Goal: Task Accomplishment & Management: Manage account settings

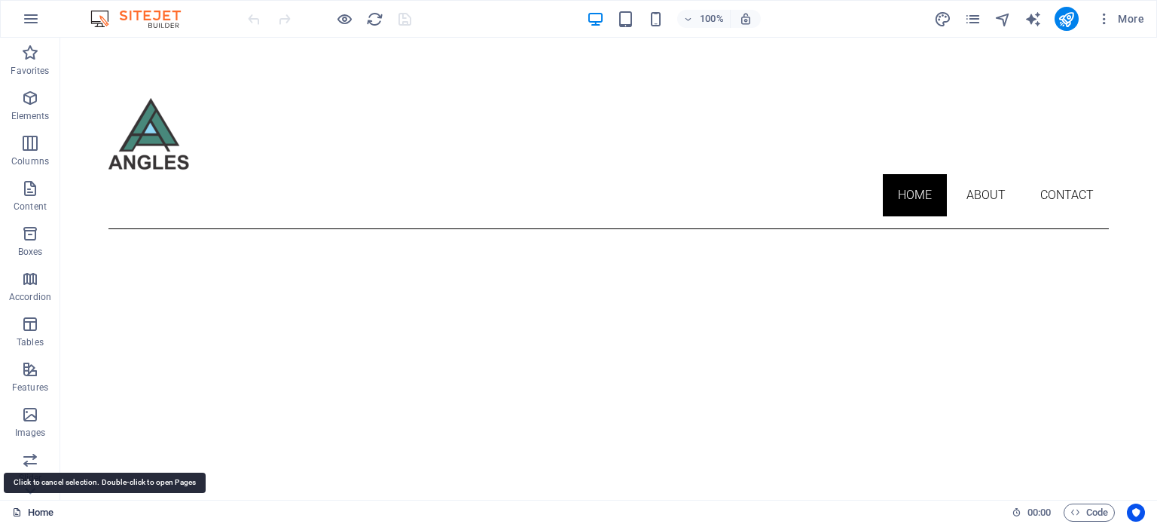
click at [39, 515] on link "Home" at bounding box center [32, 512] width 41 height 18
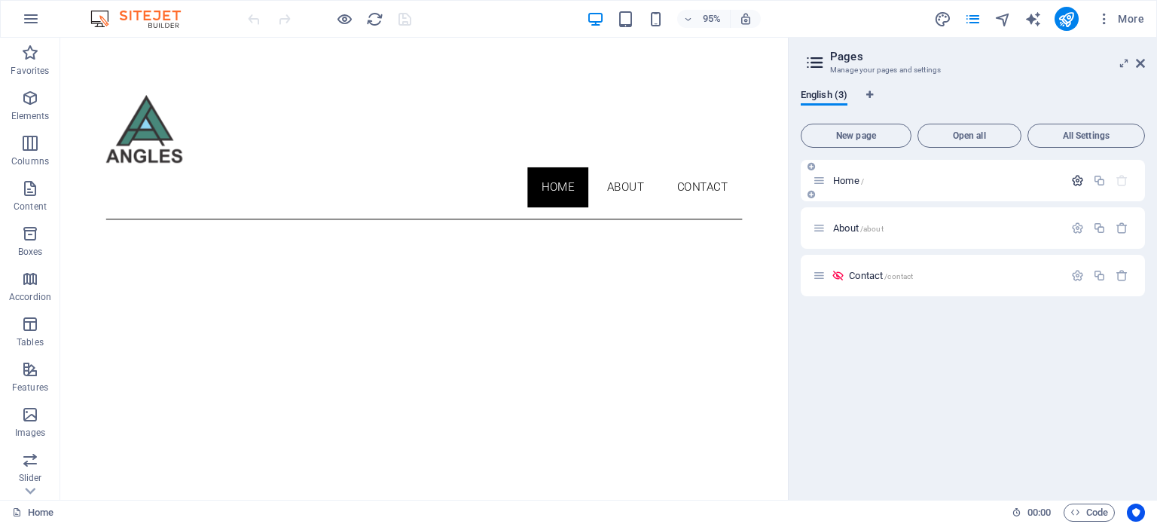
click at [1079, 180] on icon "button" at bounding box center [1077, 180] width 13 height 13
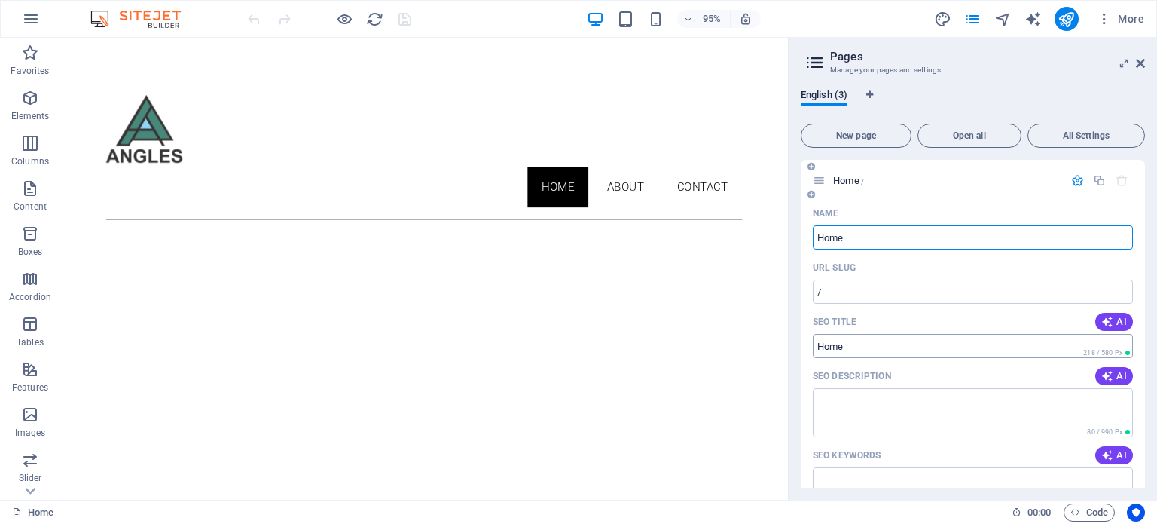
scroll to position [75, 0]
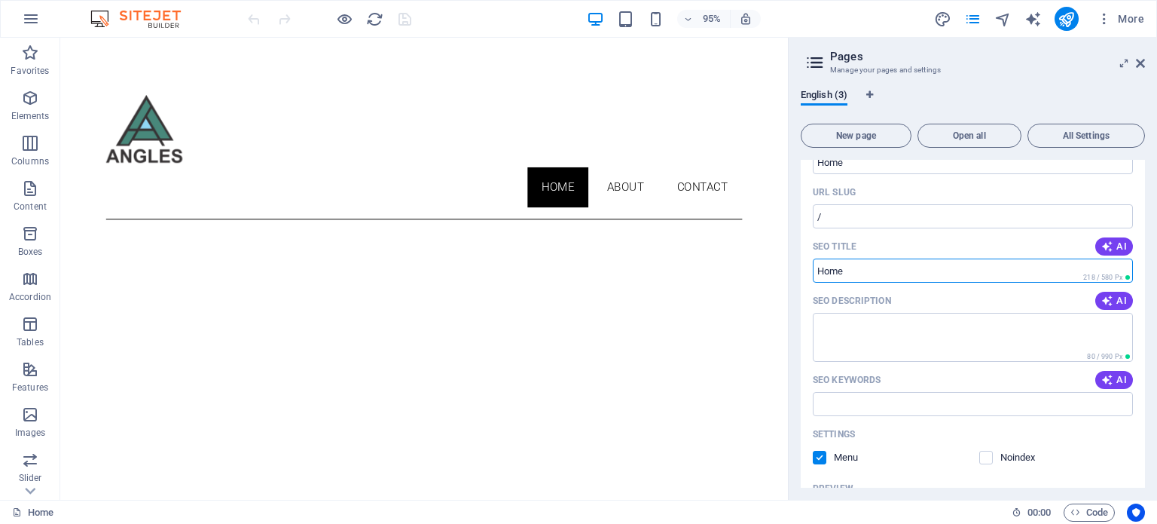
drag, startPoint x: 885, startPoint y: 271, endPoint x: 808, endPoint y: 271, distance: 76.8
click at [808, 271] on div "Name Home ​ URL SLUG / ​ SEO Title AI ​ 218 / 580 Px SEO Description AI ​ 80 / …" at bounding box center [973, 406] width 344 height 561
click at [888, 265] on input "SEO Title" at bounding box center [973, 270] width 320 height 24
paste input "Angles | Web, Graphic & Exhibition Design – [GEOGRAPHIC_DATA]"
type input "Angles | Web, Graphic & Exhibition Design – [GEOGRAPHIC_DATA]"
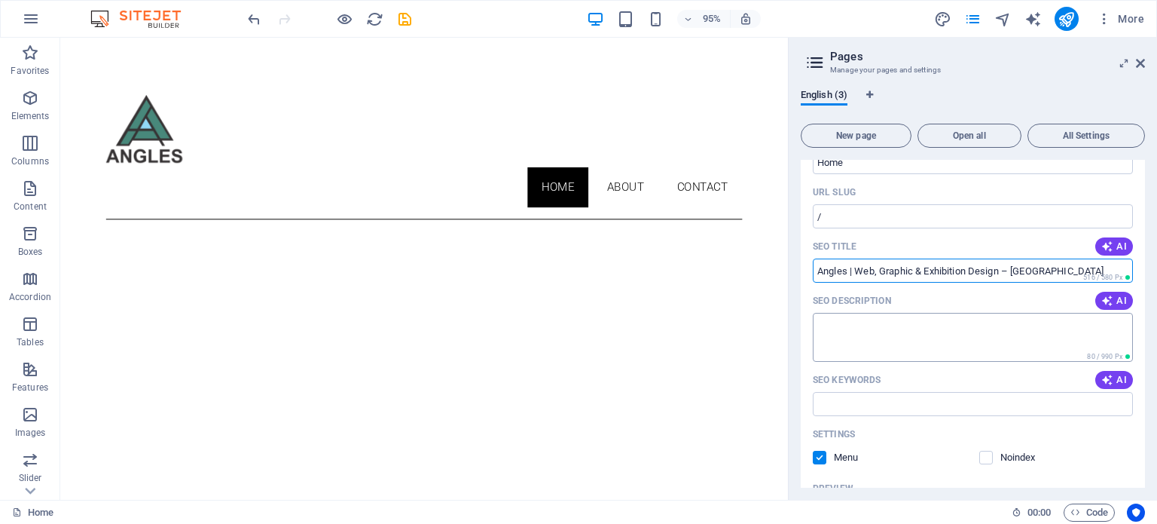
click at [910, 325] on textarea "SEO Description" at bounding box center [973, 337] width 320 height 49
click at [882, 326] on textarea "SEO Description" at bounding box center [973, 337] width 320 height 49
paste textarea "Angles is a South African design studio specializing in web design, graphic des…"
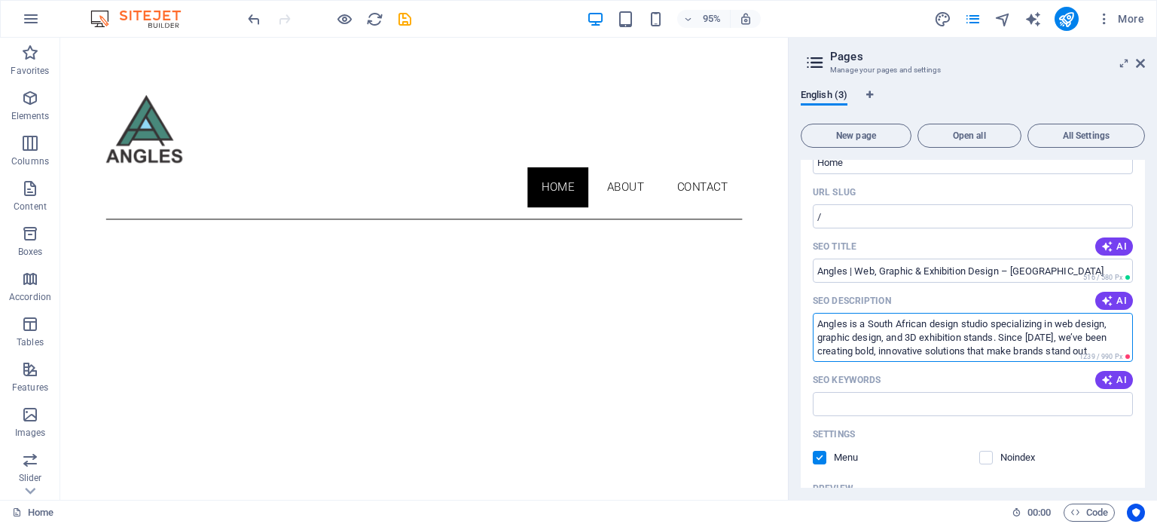
click at [1036, 341] on textarea "Angles is a South African design studio specializing in web design, graphic des…" at bounding box center [973, 337] width 320 height 49
type textarea "Angles is a South African design studio specializing in web design, graphic des…"
click at [1010, 379] on div "SEO Keywords AI" at bounding box center [973, 380] width 320 height 24
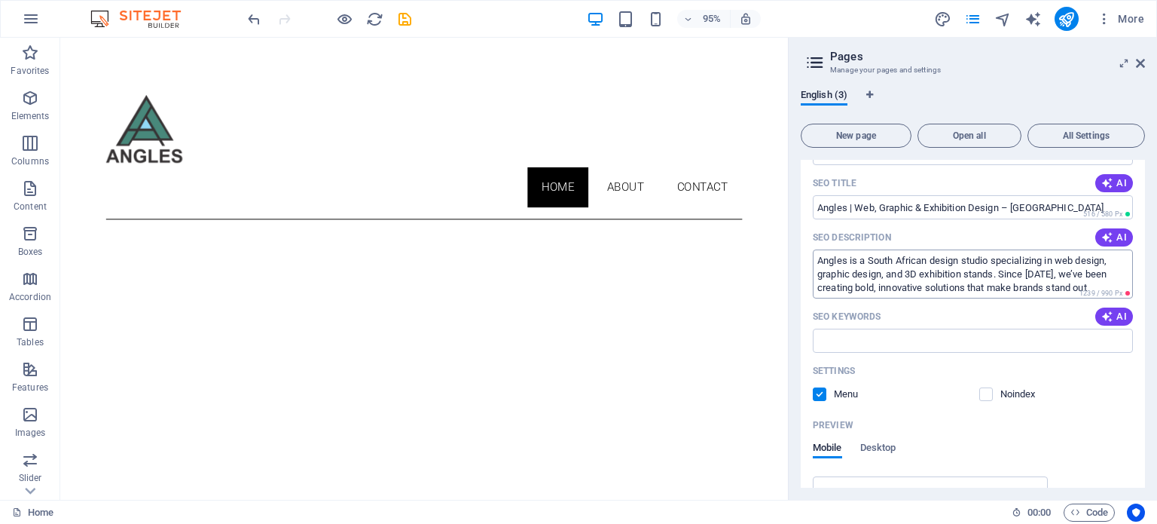
scroll to position [226, 0]
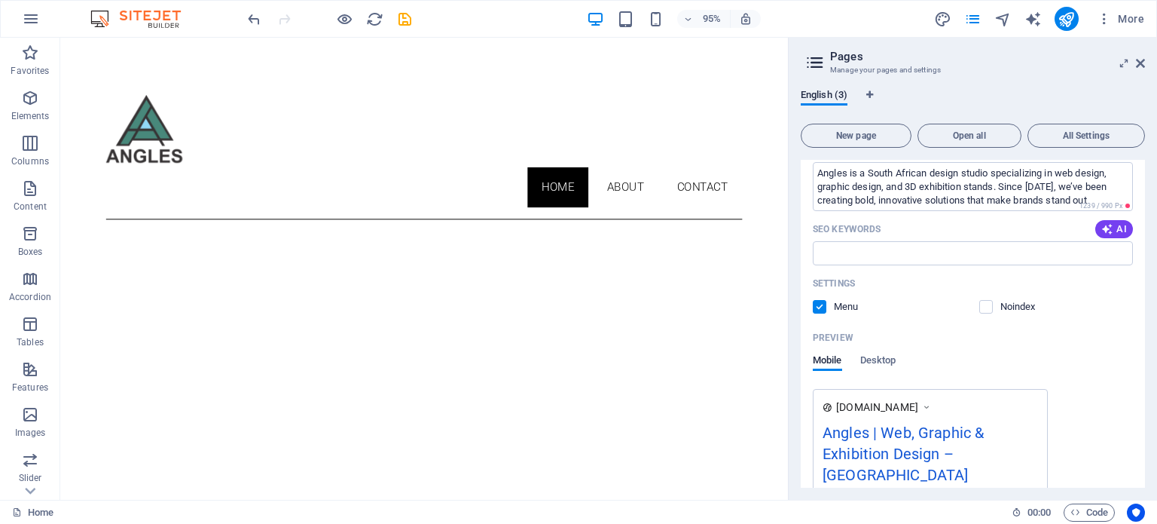
click at [1125, 313] on div "Noindex" at bounding box center [1056, 307] width 154 height 14
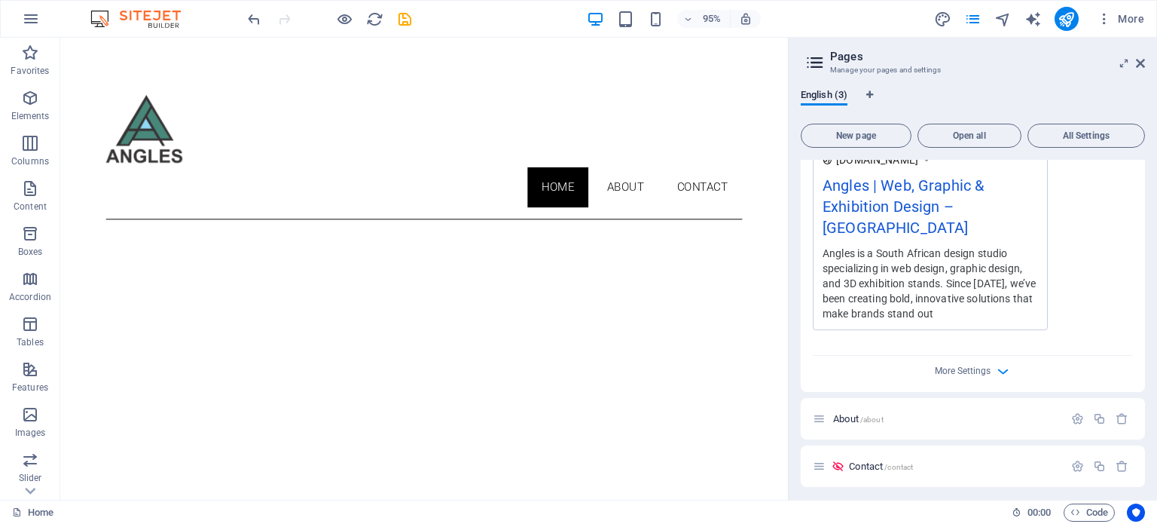
scroll to position [478, 0]
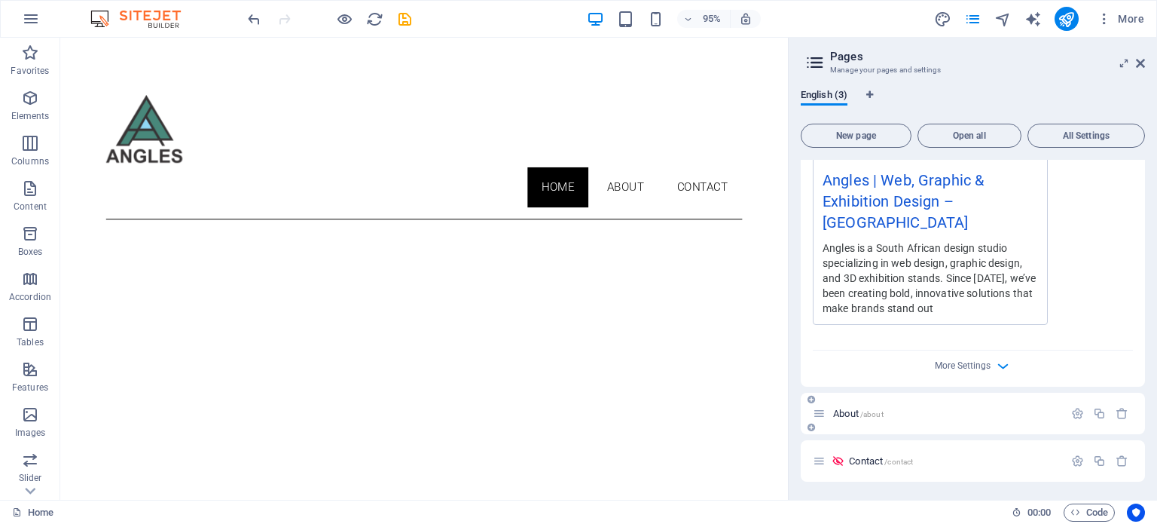
click at [857, 408] on span "About /about" at bounding box center [858, 413] width 50 height 11
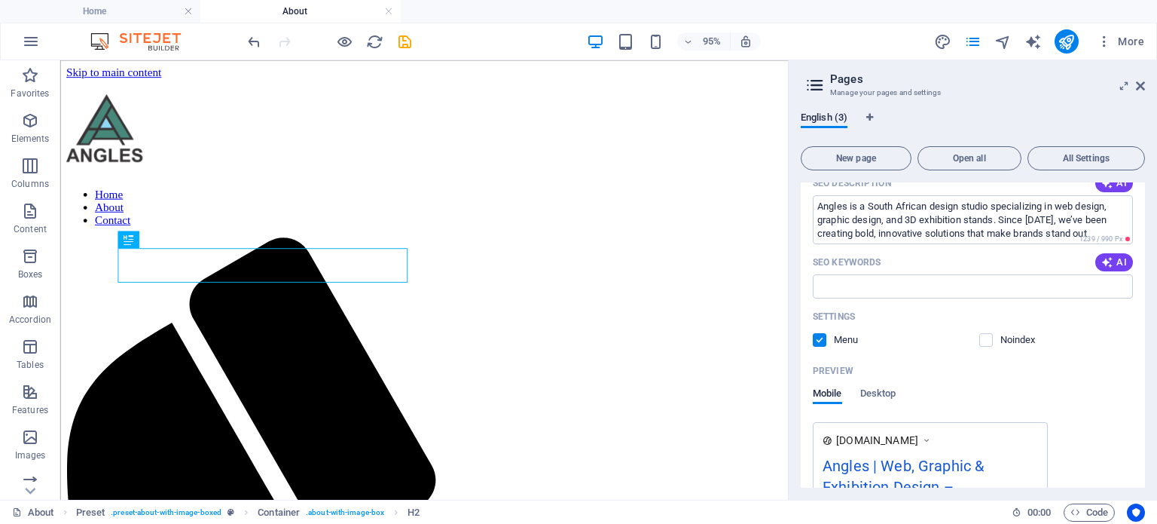
scroll to position [0, 0]
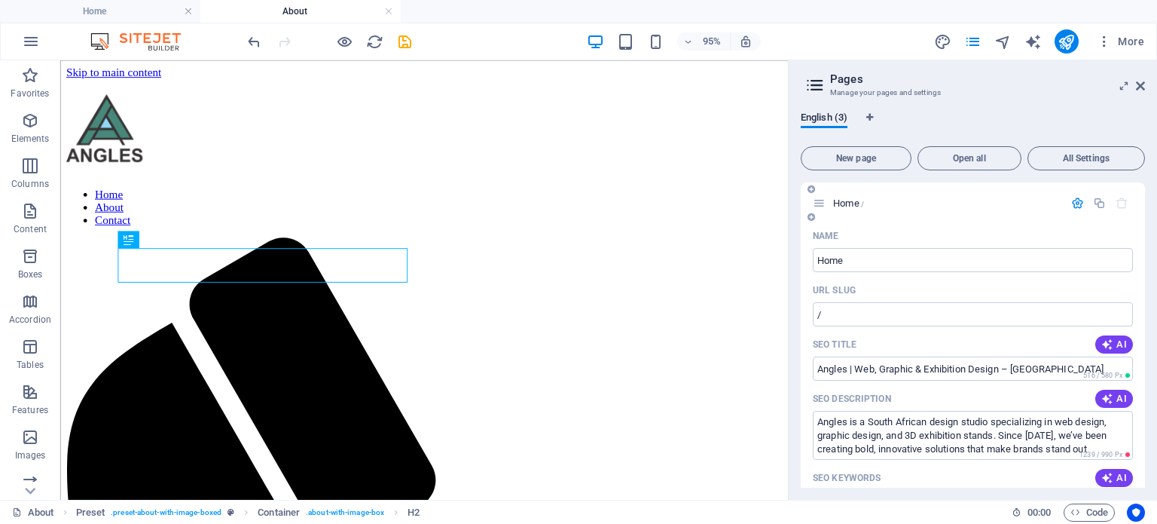
click at [835, 205] on span "Home /" at bounding box center [848, 202] width 31 height 11
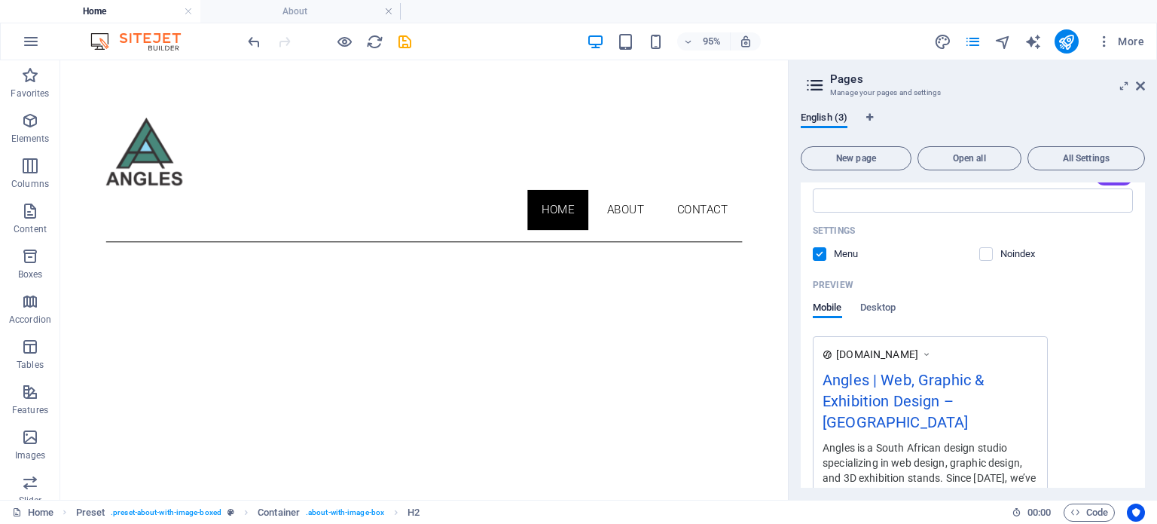
scroll to position [500, 0]
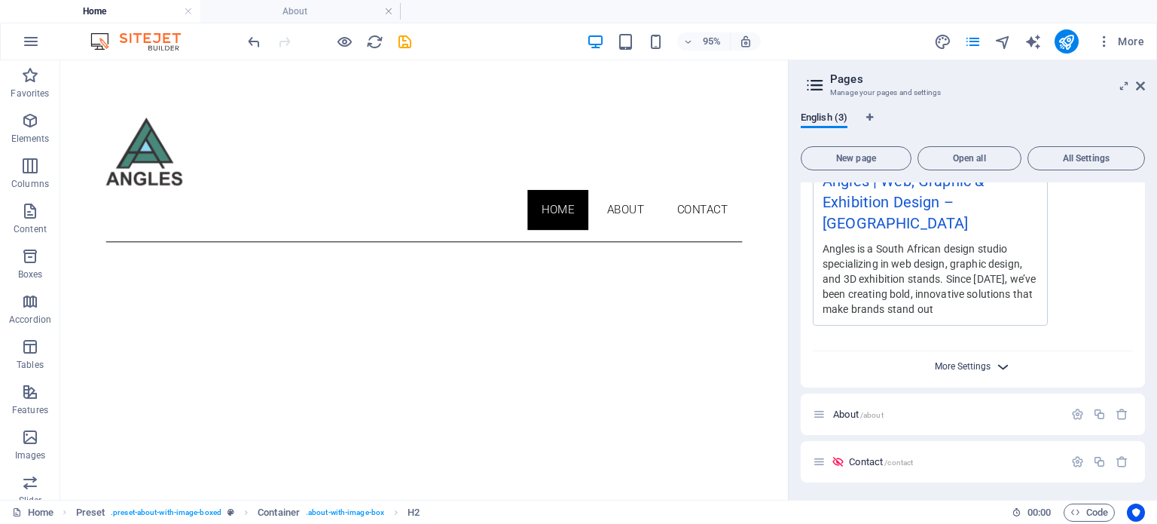
click at [968, 367] on span "More Settings" at bounding box center [963, 366] width 56 height 11
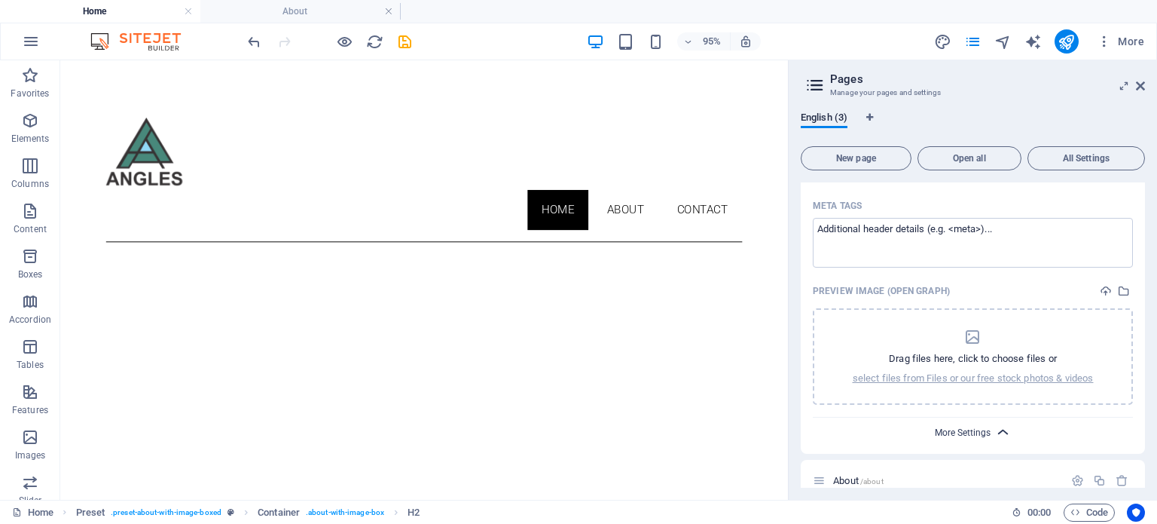
scroll to position [716, 0]
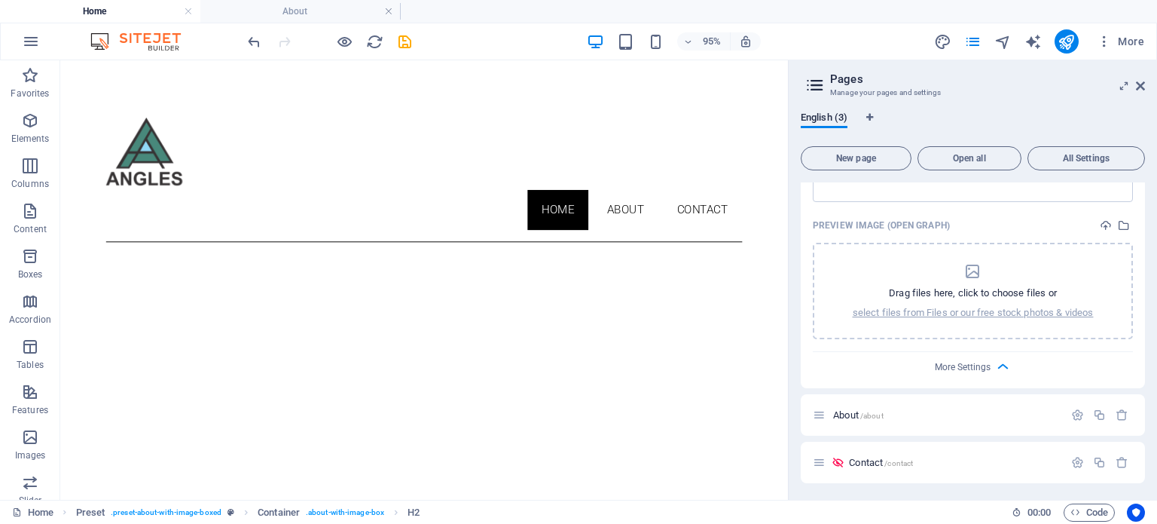
click at [991, 370] on div "More Settings" at bounding box center [973, 364] width 320 height 24
click at [999, 365] on icon "button" at bounding box center [1002, 366] width 17 height 17
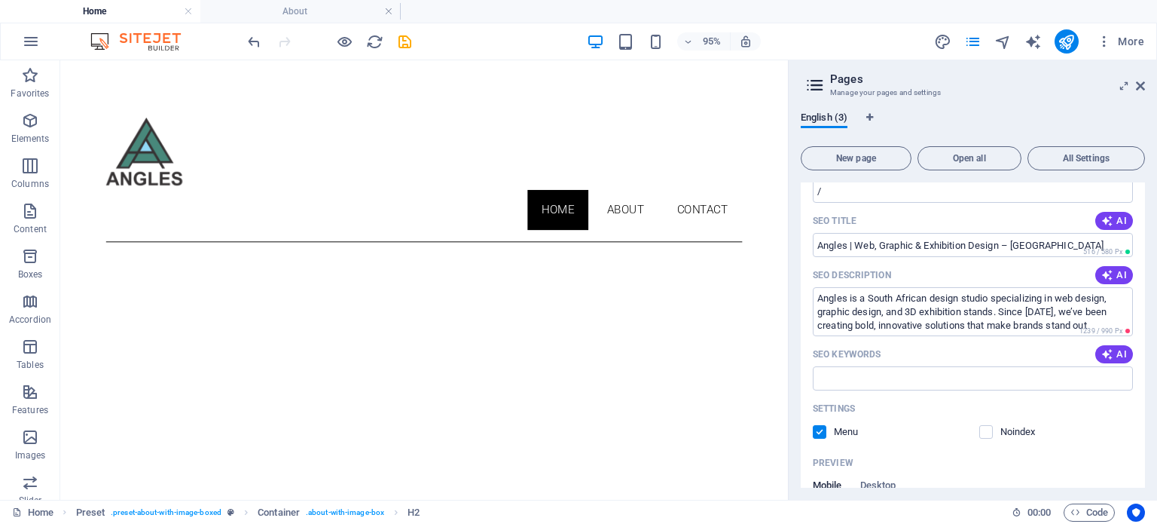
scroll to position [0, 0]
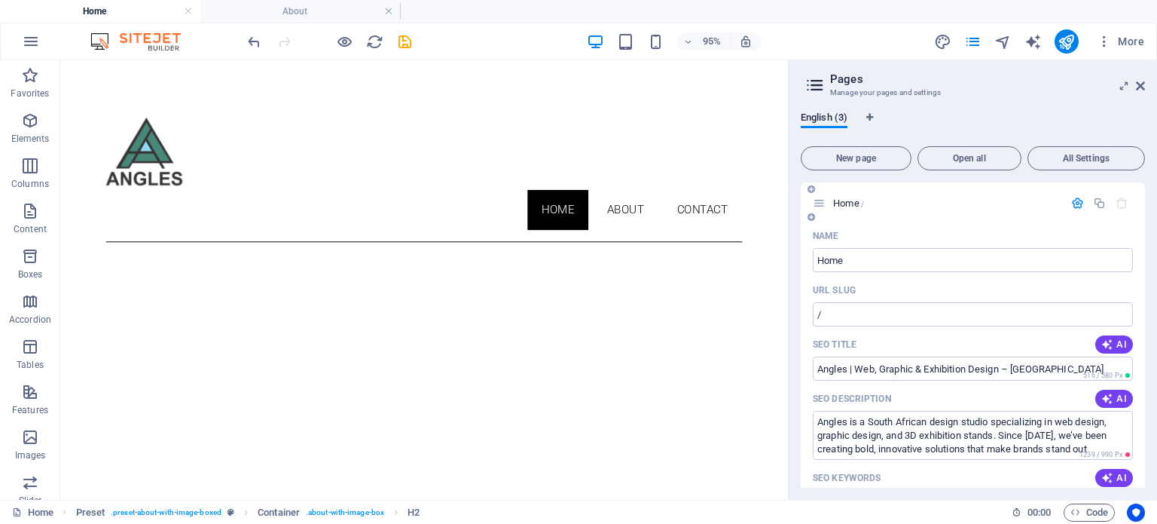
click at [1074, 201] on icon "button" at bounding box center [1077, 203] width 13 height 13
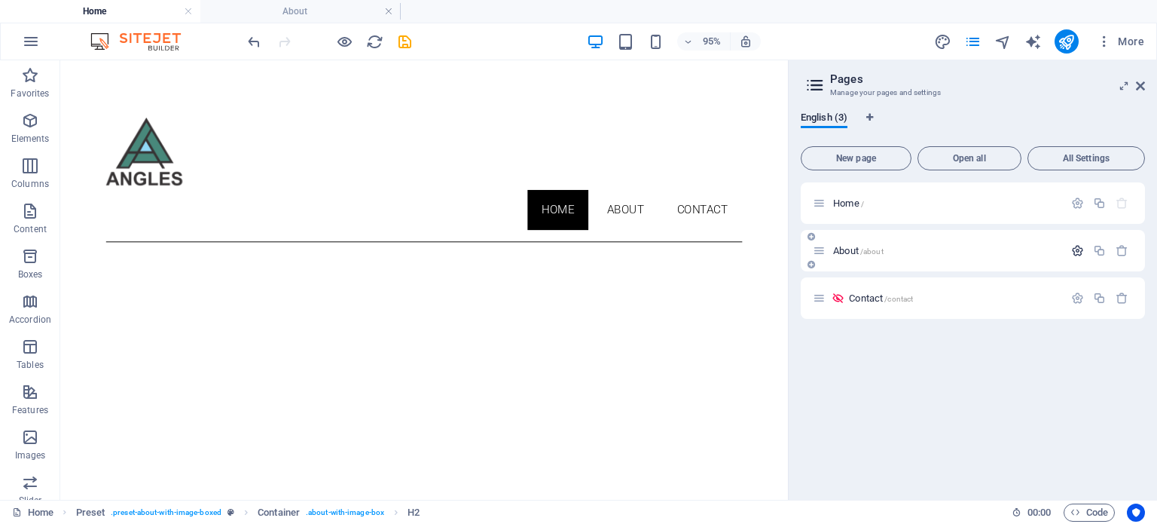
click at [1074, 247] on icon "button" at bounding box center [1077, 250] width 13 height 13
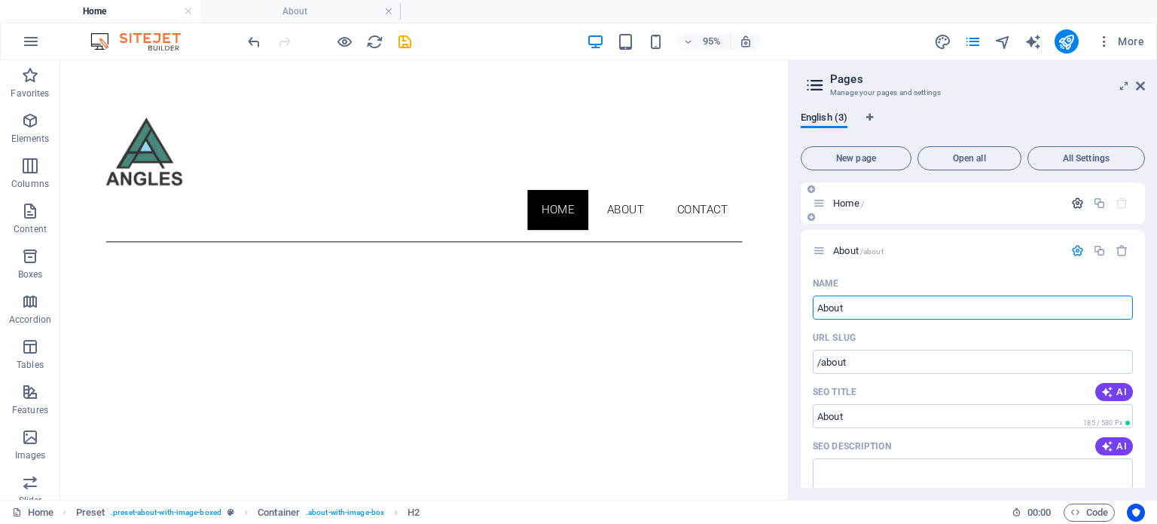
click at [1071, 200] on icon "button" at bounding box center [1077, 203] width 13 height 13
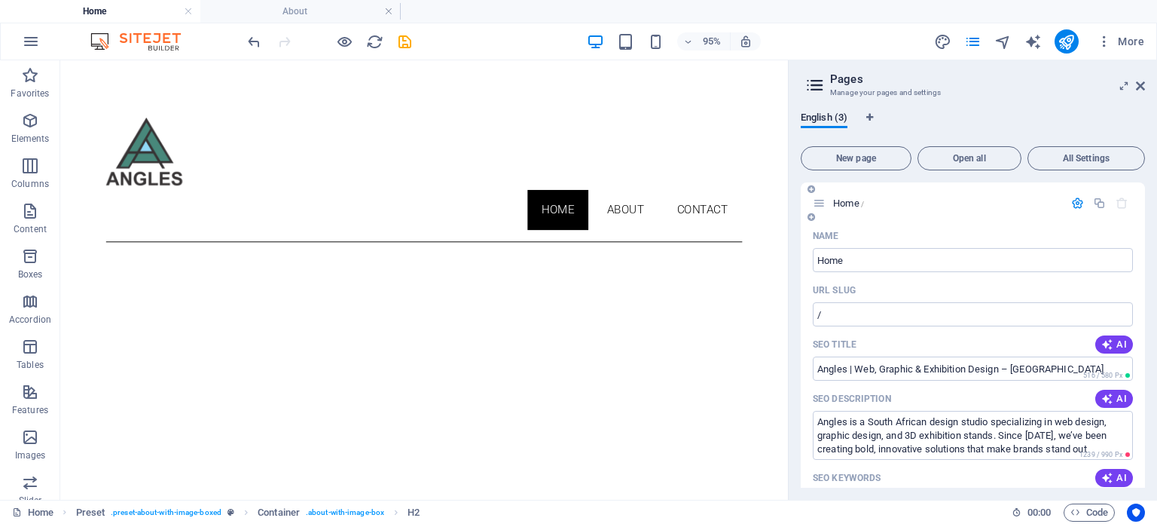
click at [1071, 200] on icon "button" at bounding box center [1077, 203] width 13 height 13
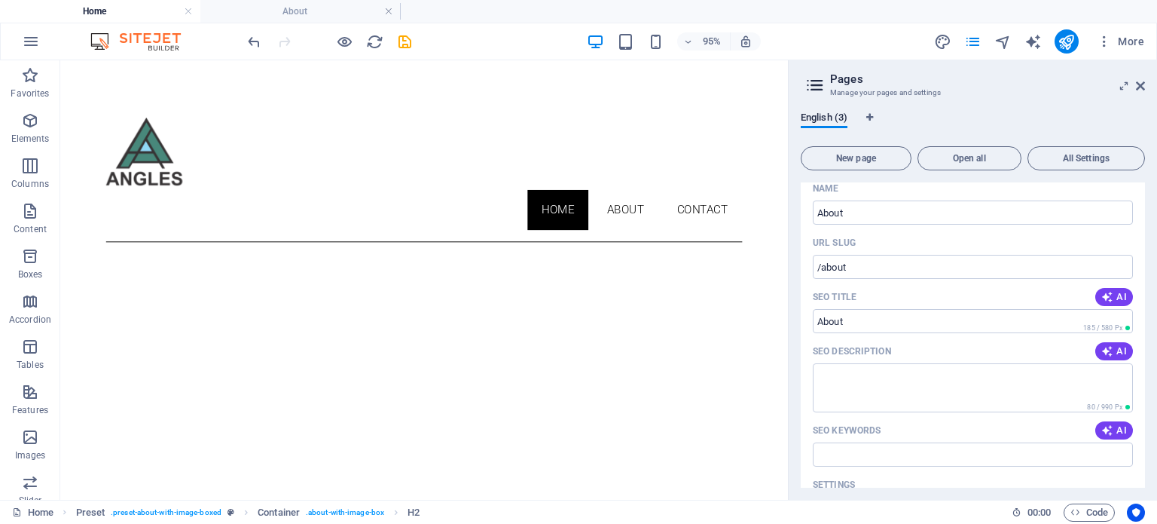
scroll to position [75, 0]
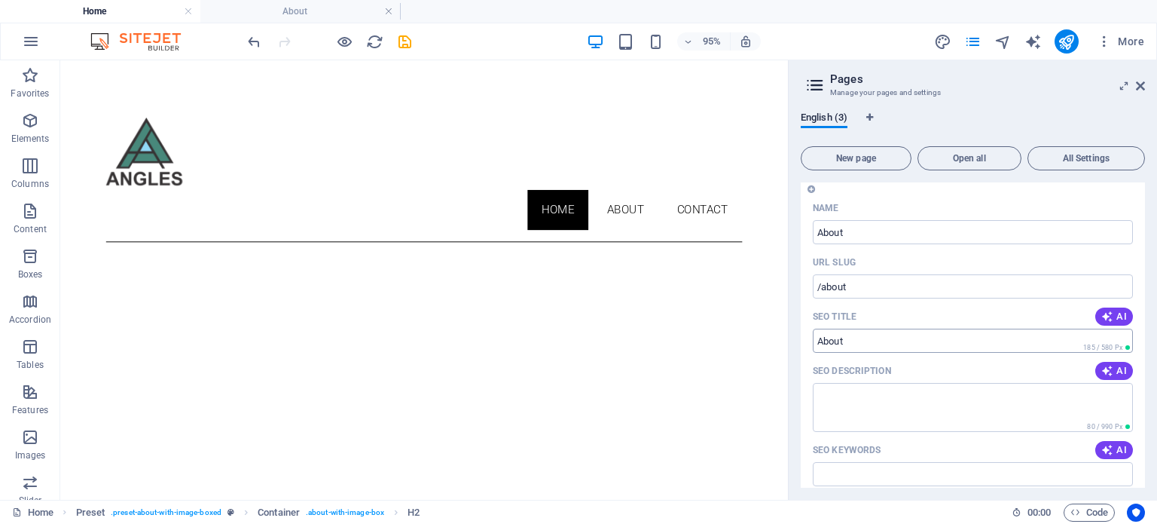
click at [866, 339] on input "About" at bounding box center [973, 340] width 320 height 24
drag, startPoint x: 921, startPoint y: 400, endPoint x: 819, endPoint y: 352, distance: 112.6
paste input "Angles | Creative Web, Graphic & Exhibition Design"
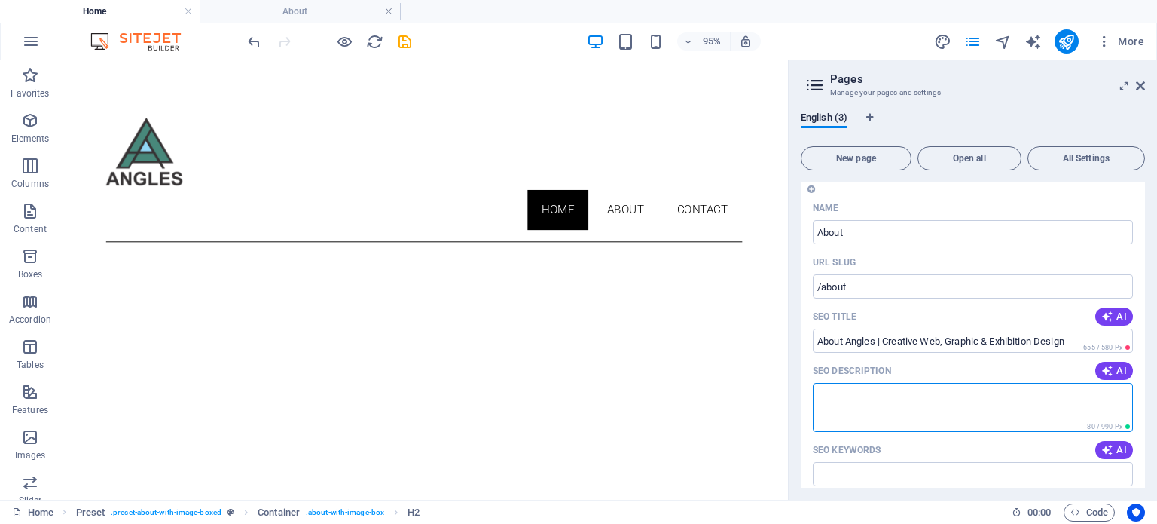
type input "About Angles | Creative Web, Graphic & Exhibition Design"
click at [862, 392] on textarea "SEO Description" at bounding box center [973, 407] width 320 height 49
click at [976, 407] on textarea "SEO Description" at bounding box center [973, 407] width 320 height 49
click at [868, 397] on textarea "SEO Description" at bounding box center [973, 407] width 320 height 49
paste textarea "Learn about Angles, founded by Khutso Moropene. Since 2014, we’ve delivered inn…"
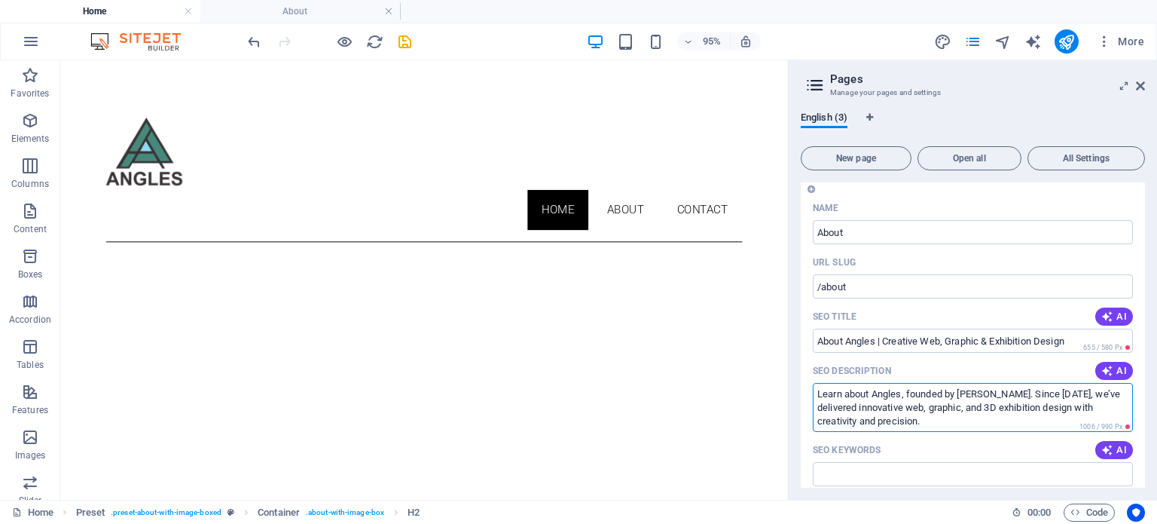
type textarea "Learn about Angles, founded by Khutso Moropene. Since 2014, we’ve delivered inn…"
click at [913, 443] on div "SEO Keywords AI" at bounding box center [973, 450] width 320 height 24
click at [1026, 443] on div "SEO Keywords AI" at bounding box center [973, 450] width 320 height 24
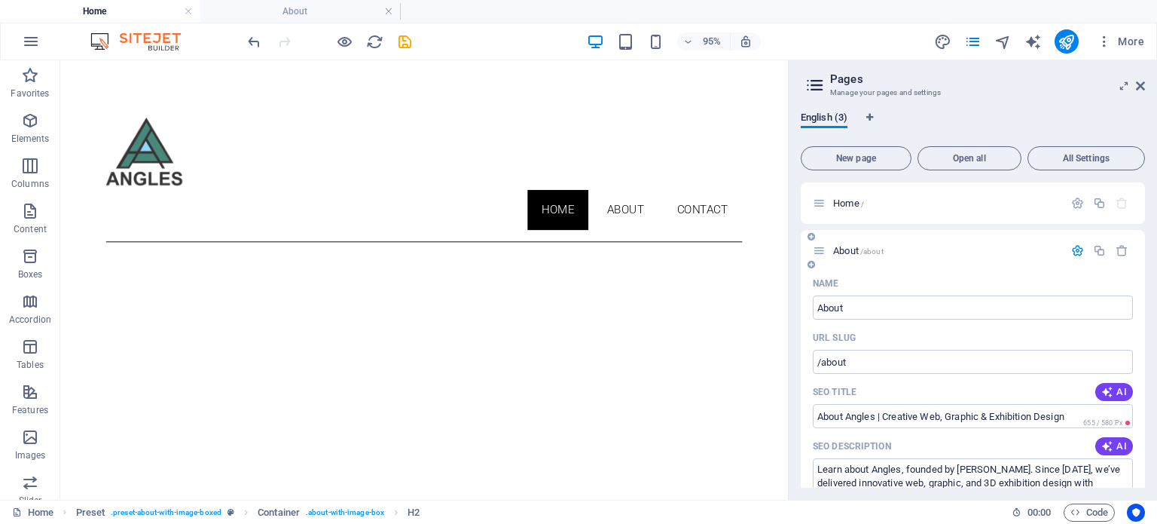
click at [1079, 247] on icon "button" at bounding box center [1077, 250] width 13 height 13
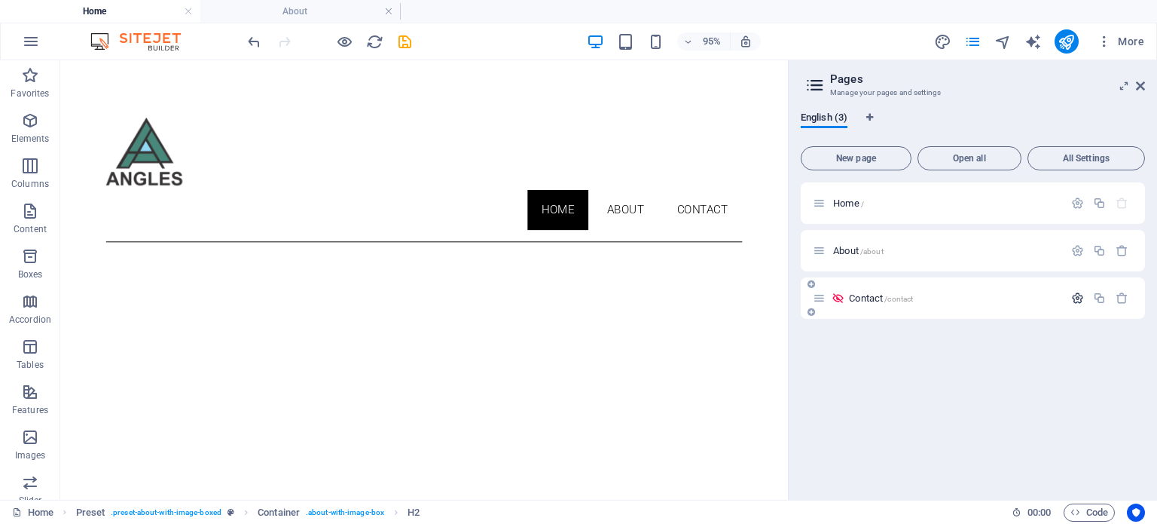
click at [1073, 298] on icon "button" at bounding box center [1077, 298] width 13 height 13
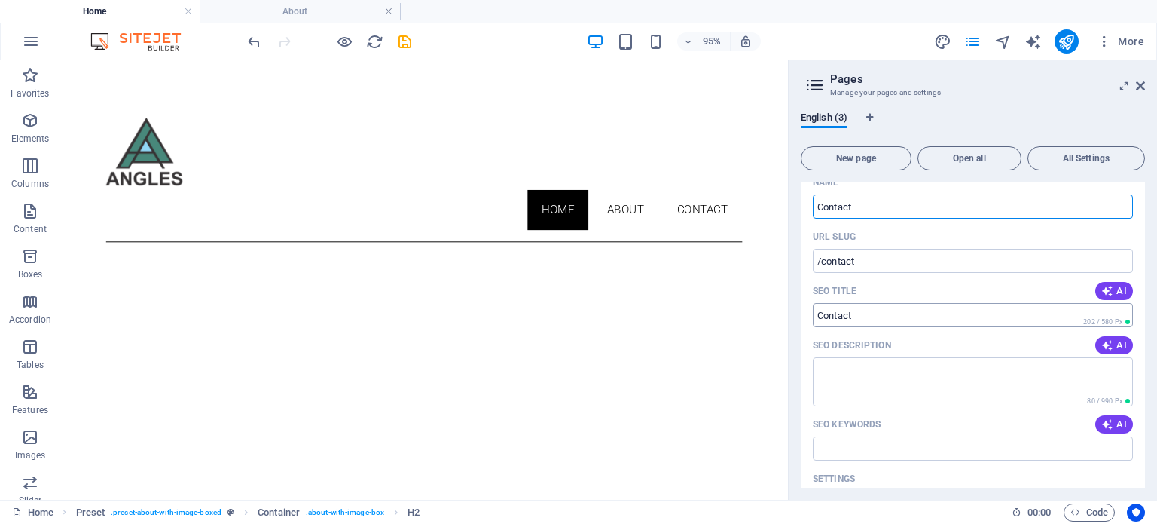
scroll to position [151, 0]
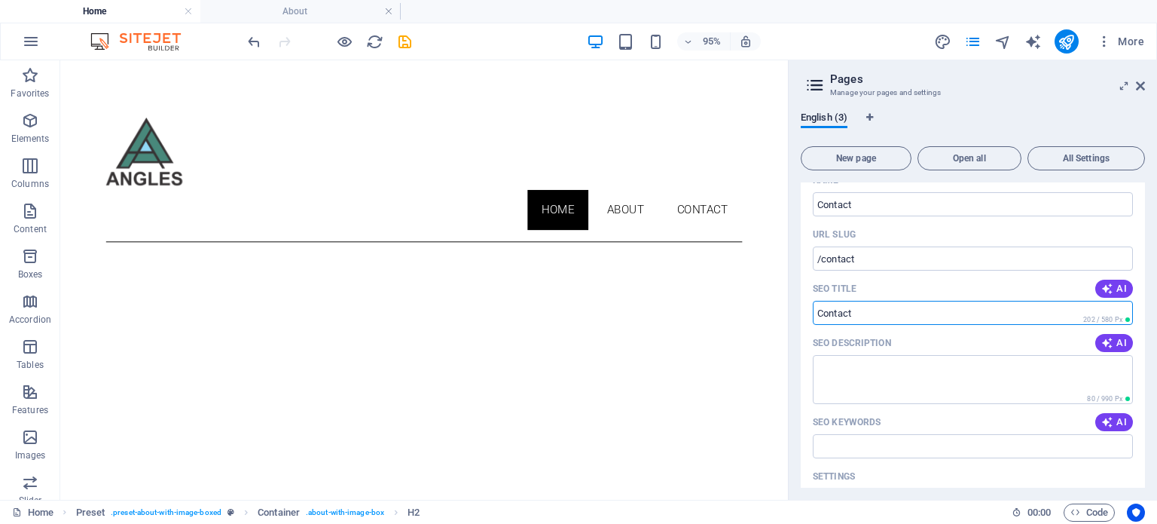
drag, startPoint x: 856, startPoint y: 312, endPoint x: 794, endPoint y: 308, distance: 61.9
click at [794, 308] on div "English (3) New page Open all All Settings Home / About /about Contact /contact…" at bounding box center [973, 299] width 368 height 400
paste input "Angles | Web, Graphic & Exhibition Design South Africa"
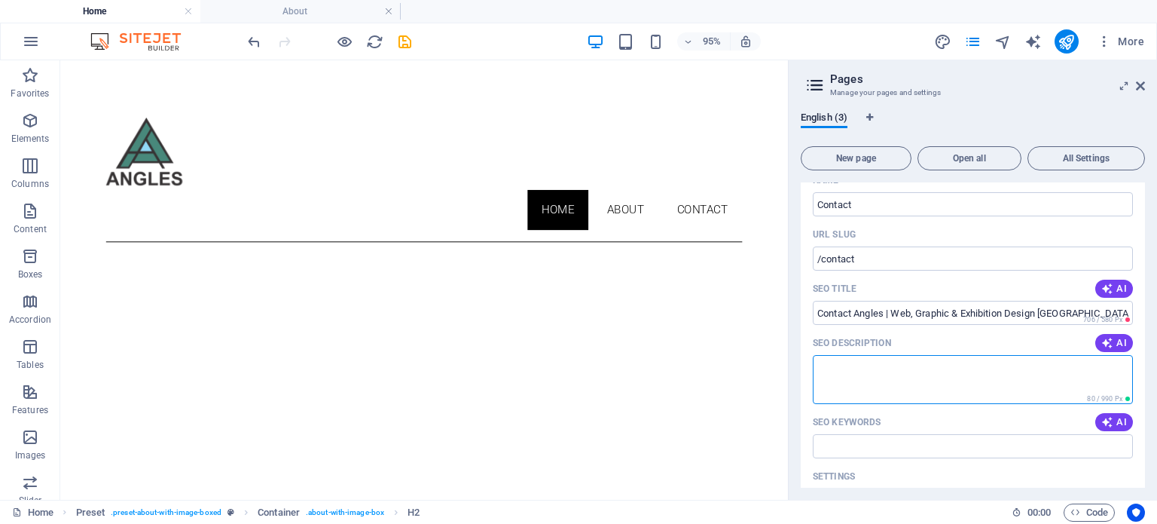
type input "Contact Angles | Web, Graphic & Exhibition Design South Africa"
click at [863, 368] on textarea "SEO Description" at bounding box center [973, 379] width 320 height 49
click at [830, 366] on textarea "SEO Description" at bounding box center [973, 379] width 320 height 49
paste textarea "Get in touch with Angles for web design, graphic design, and 3D exhibition proj…"
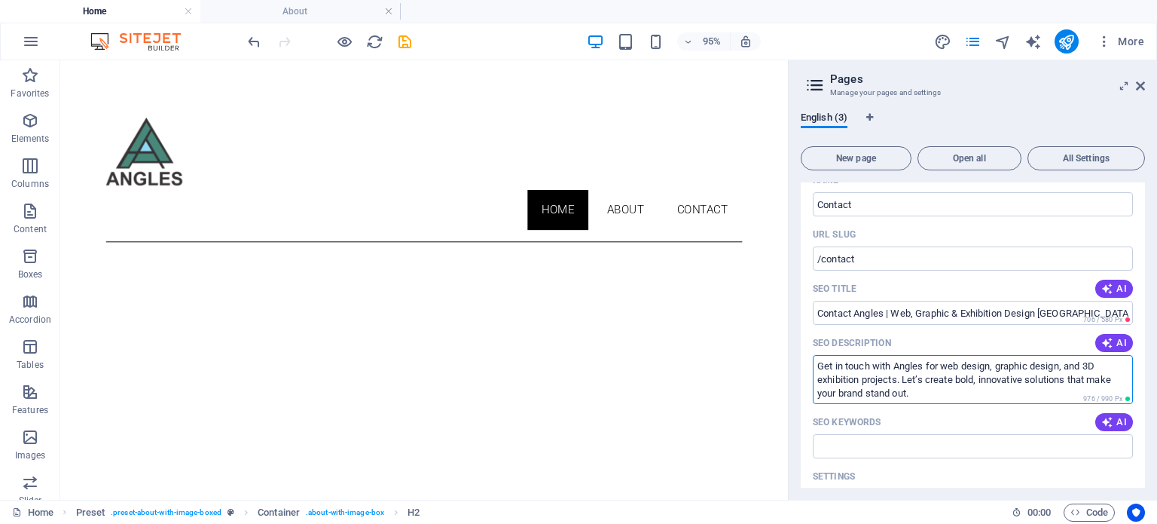
click at [927, 396] on textarea "Get in touch with Angles for web design, graphic design, and 3D exhibition proj…" at bounding box center [973, 379] width 320 height 49
type textarea "Get in touch with Angles for web design, graphic design, and 3D exhibition proj…"
click at [932, 419] on div "SEO Keywords AI" at bounding box center [973, 422] width 320 height 24
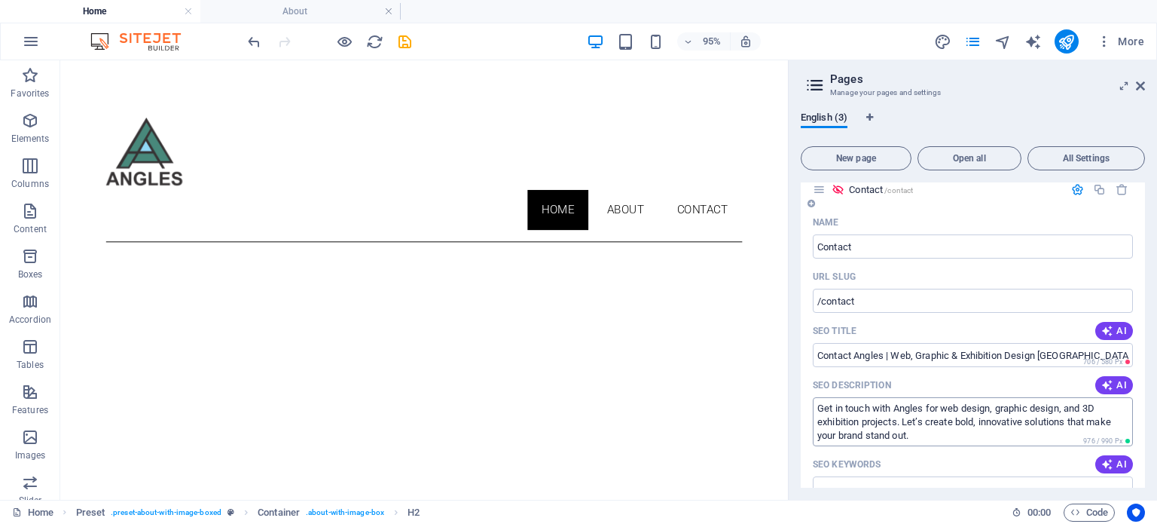
scroll to position [0, 0]
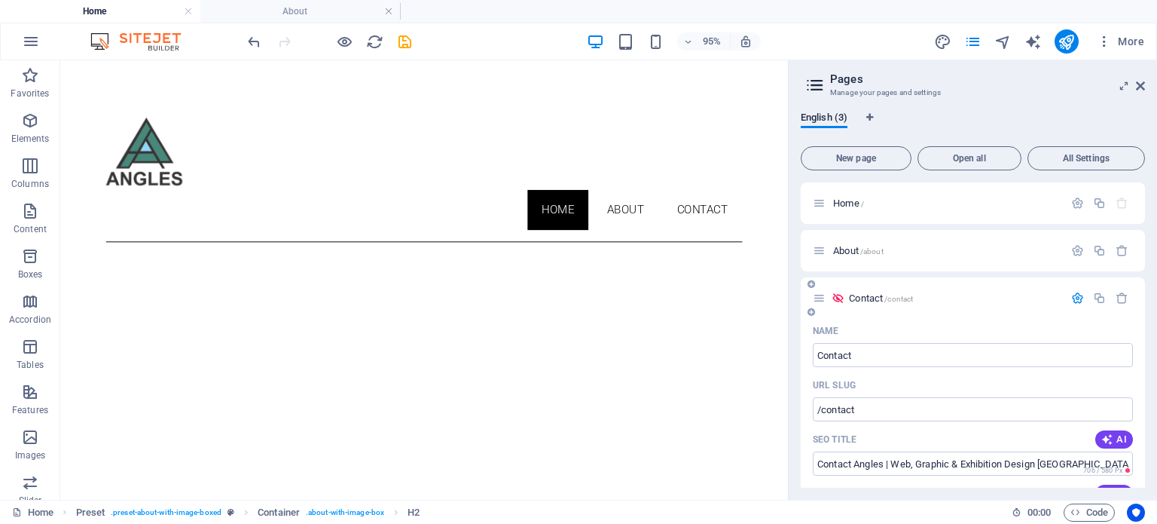
click at [1073, 296] on icon "button" at bounding box center [1077, 298] width 13 height 13
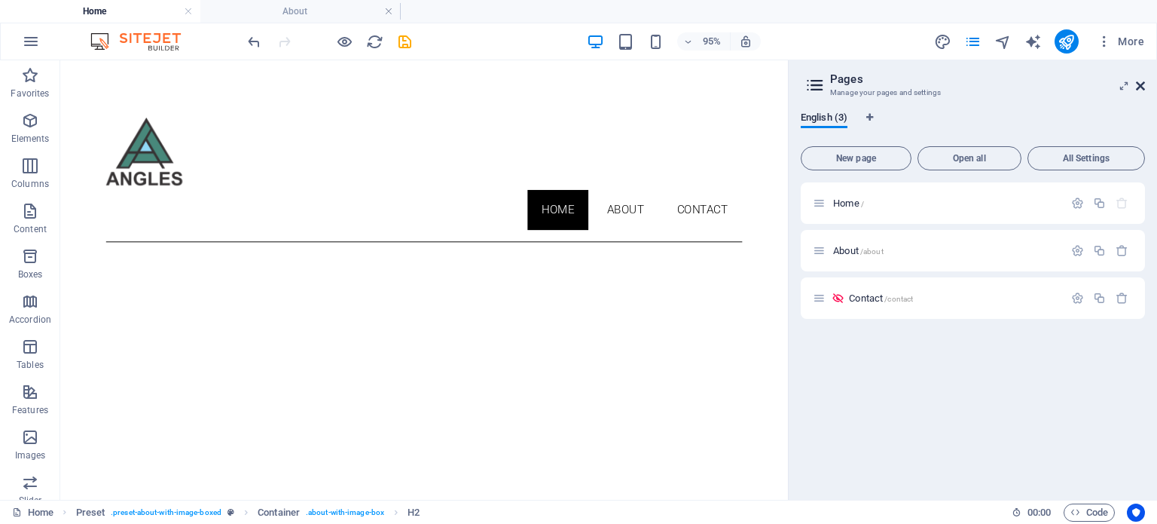
click at [1138, 84] on icon at bounding box center [1140, 86] width 9 height 12
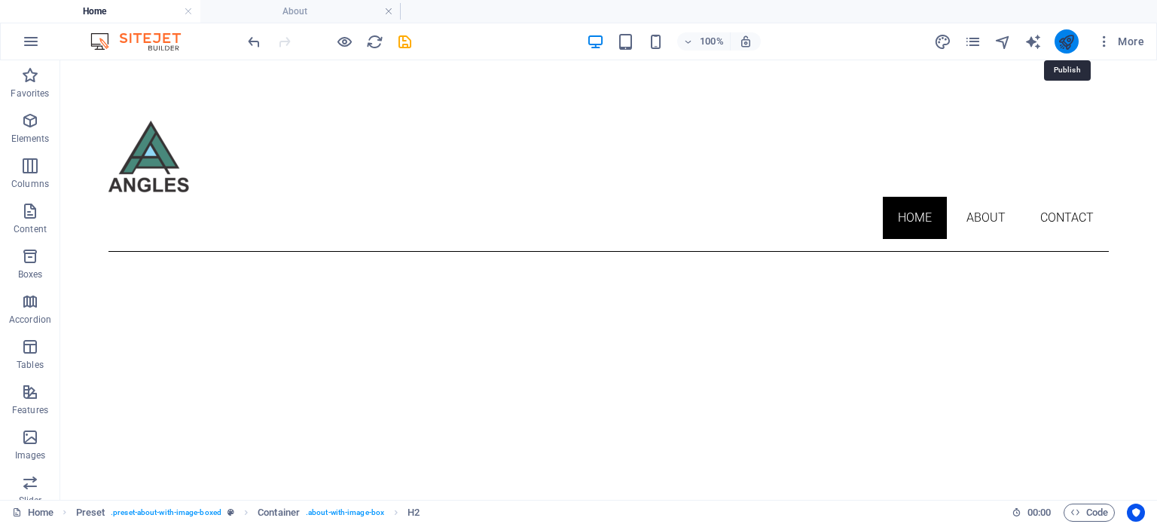
click at [1071, 43] on icon "publish" at bounding box center [1066, 41] width 17 height 17
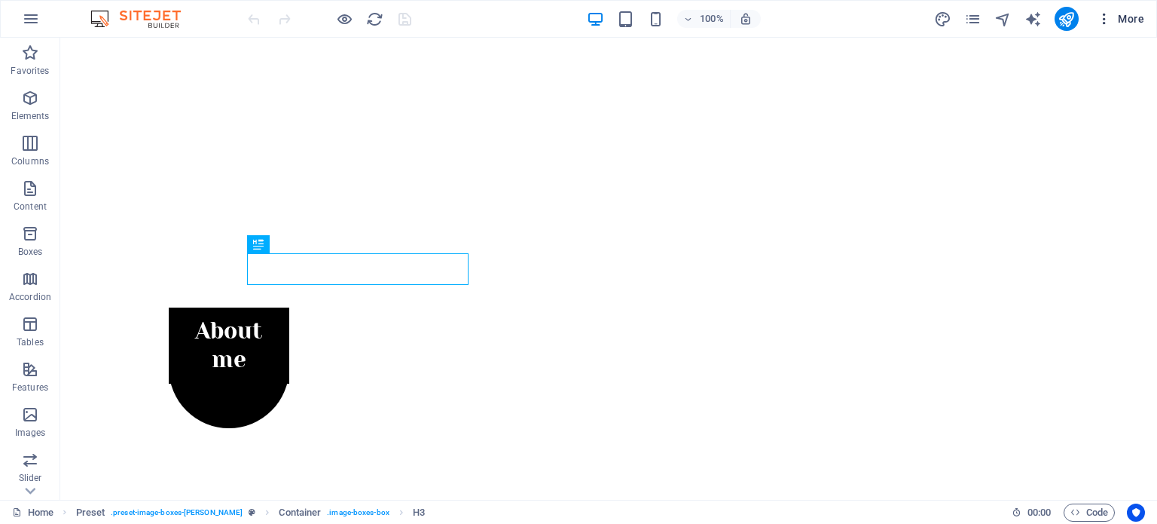
click at [1128, 19] on span "More" at bounding box center [1120, 18] width 47 height 15
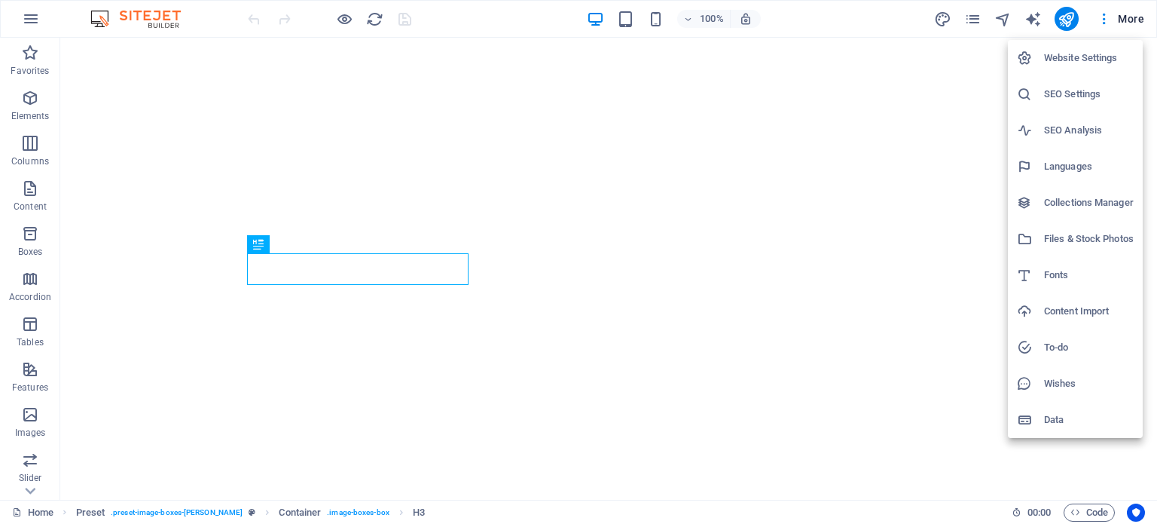
click at [1085, 53] on h6 "Website Settings" at bounding box center [1089, 58] width 90 height 18
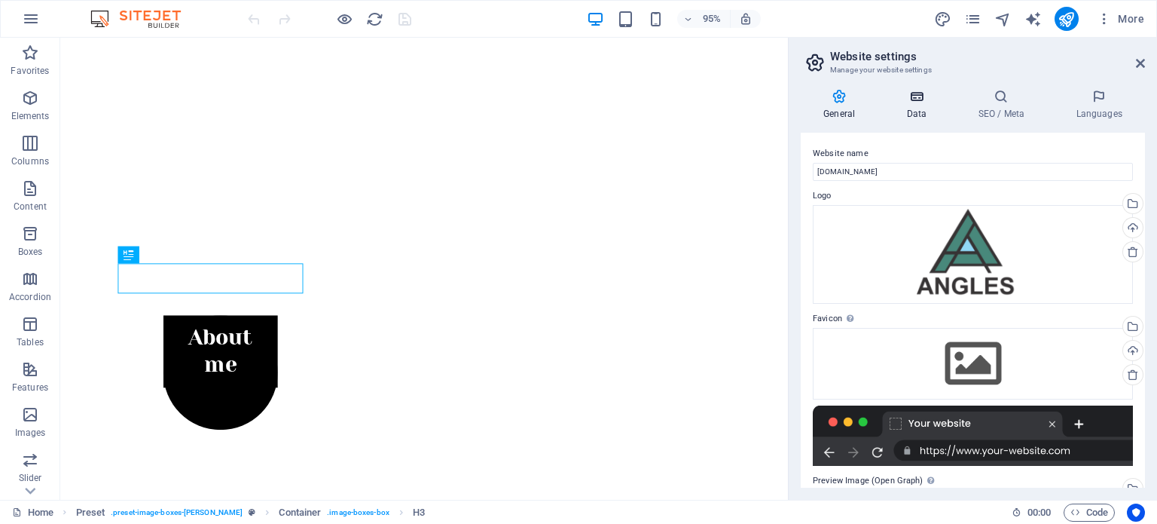
click at [926, 100] on icon at bounding box center [917, 96] width 66 height 15
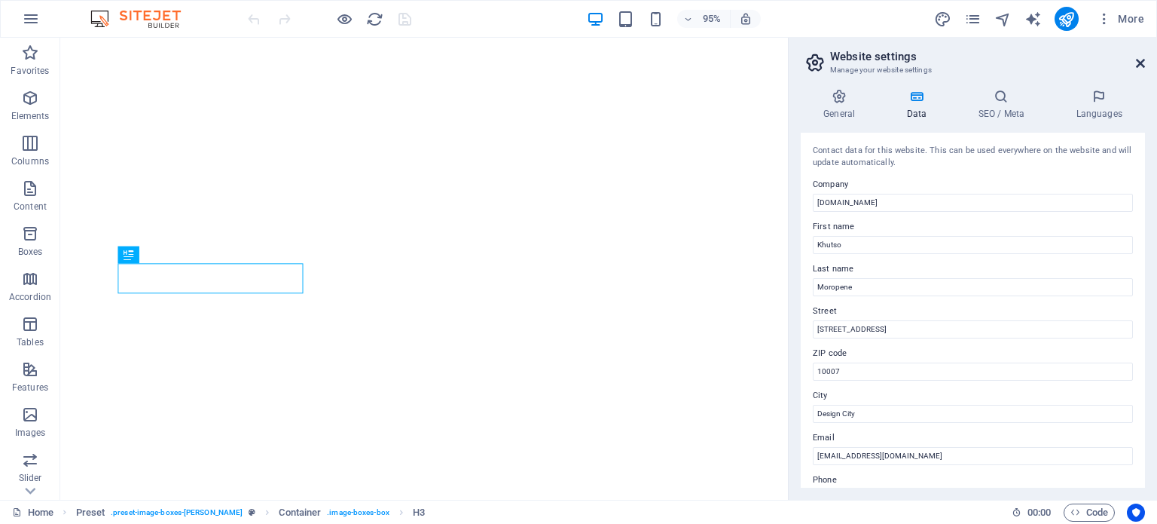
click at [1142, 68] on icon at bounding box center [1140, 63] width 9 height 12
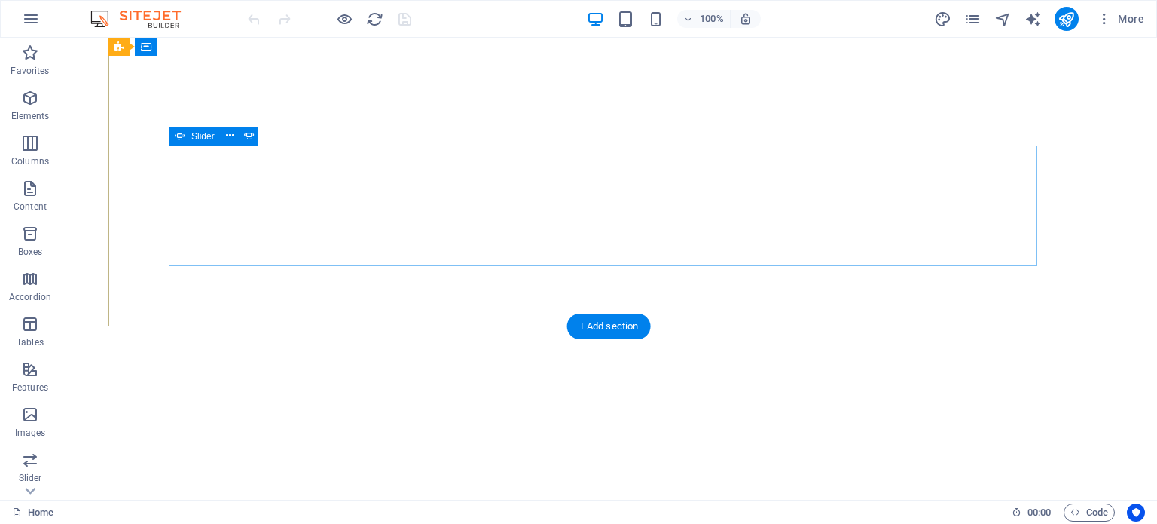
scroll to position [301, 0]
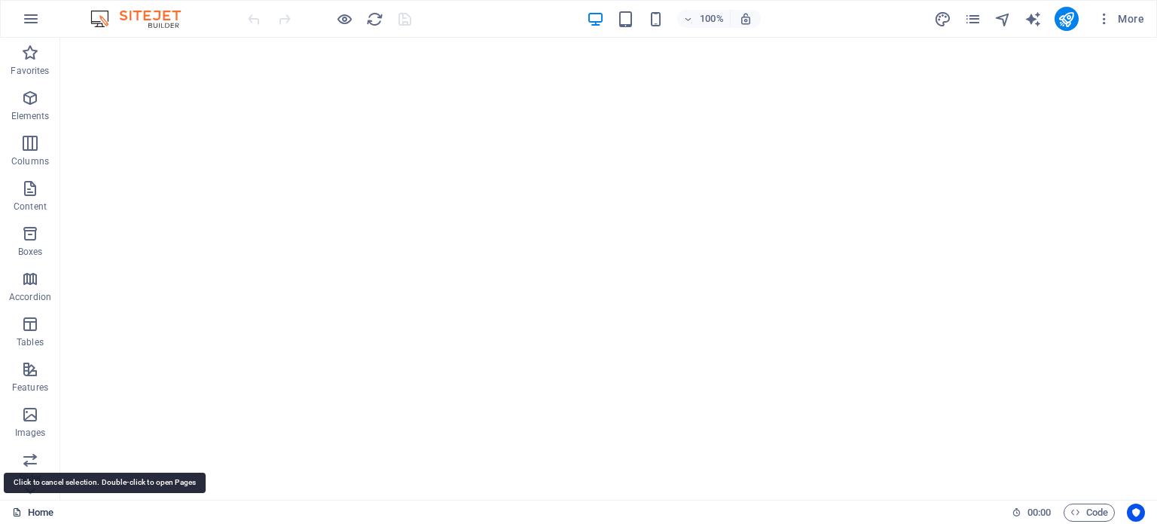
click at [42, 512] on link "Home" at bounding box center [32, 512] width 41 height 18
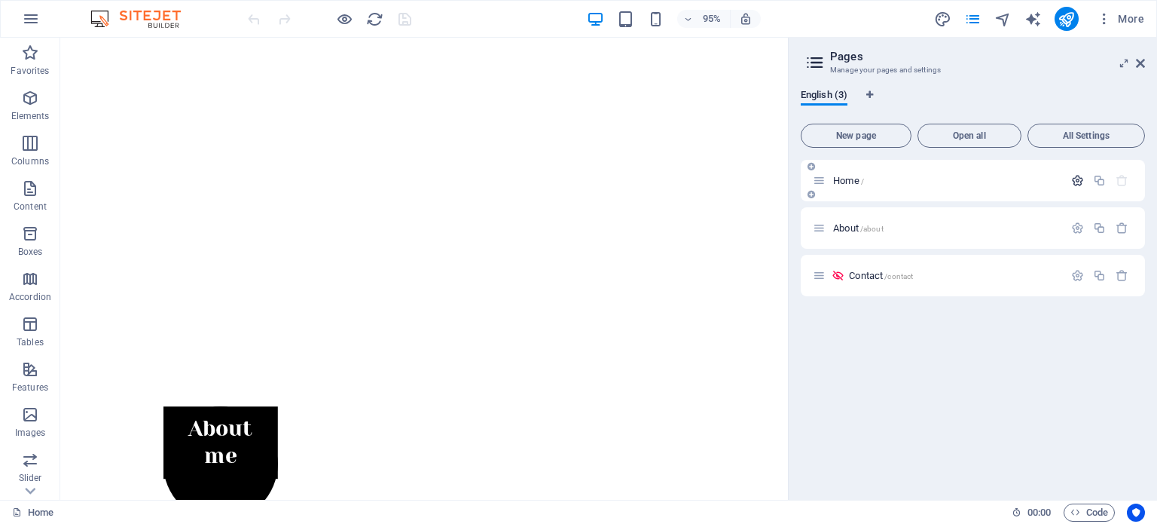
click at [1085, 180] on button "button" at bounding box center [1078, 180] width 22 height 13
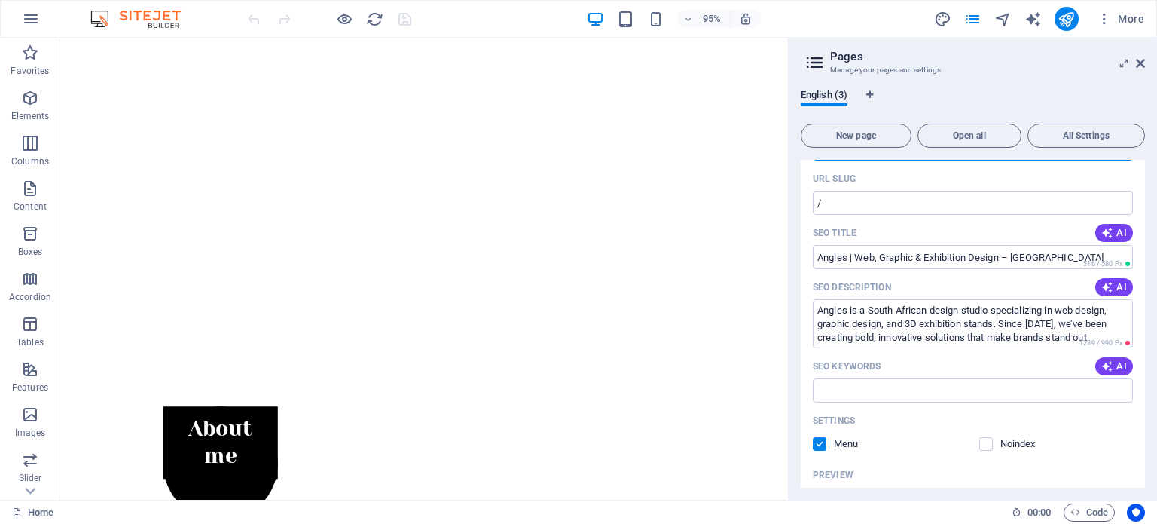
scroll to position [0, 0]
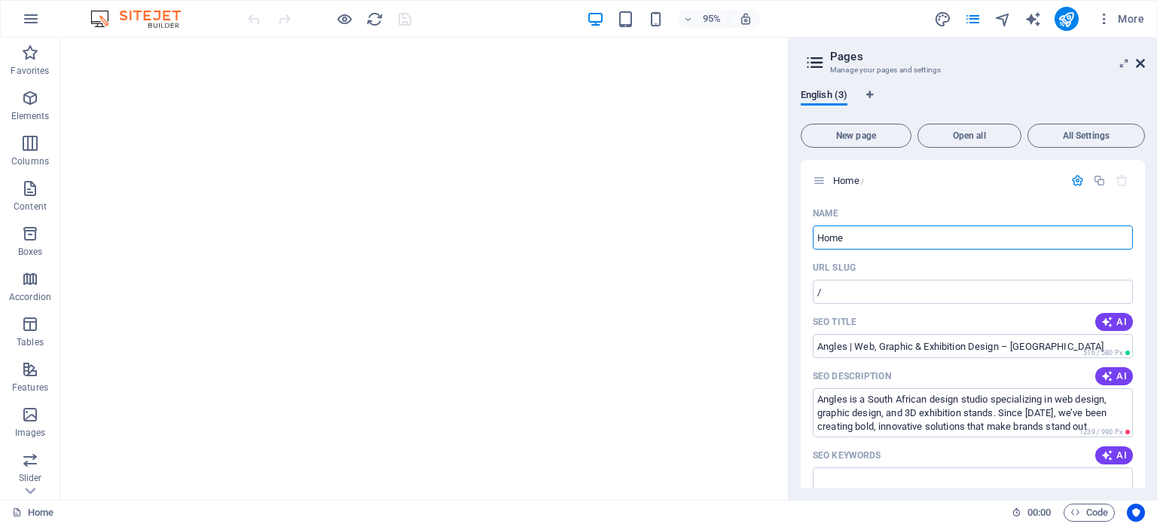
click at [1138, 63] on icon at bounding box center [1140, 63] width 9 height 12
